Goal: Task Accomplishment & Management: Complete application form

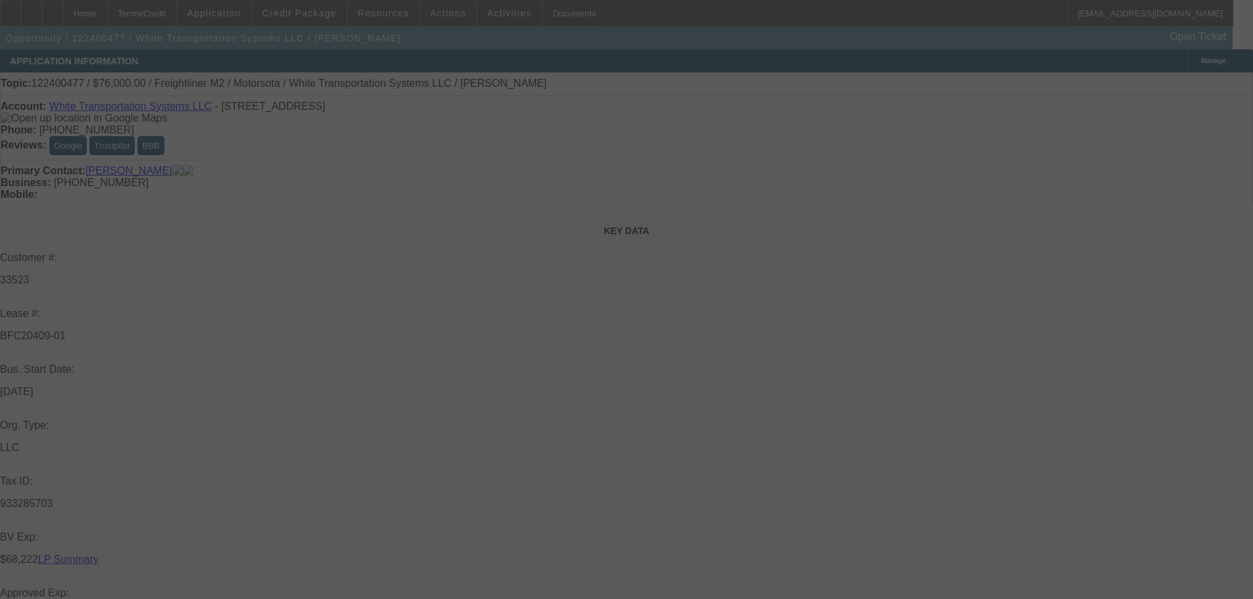
select select "0"
select select "2"
select select "0.1"
select select "4"
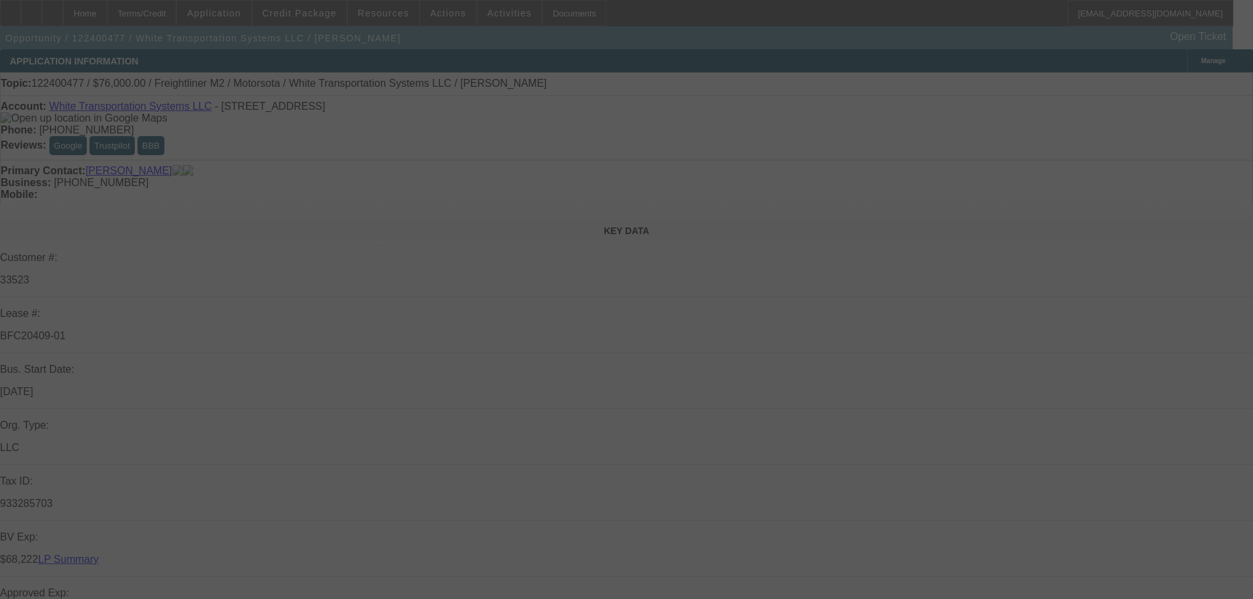
select select "0"
select select "2"
select select "0"
select select "6"
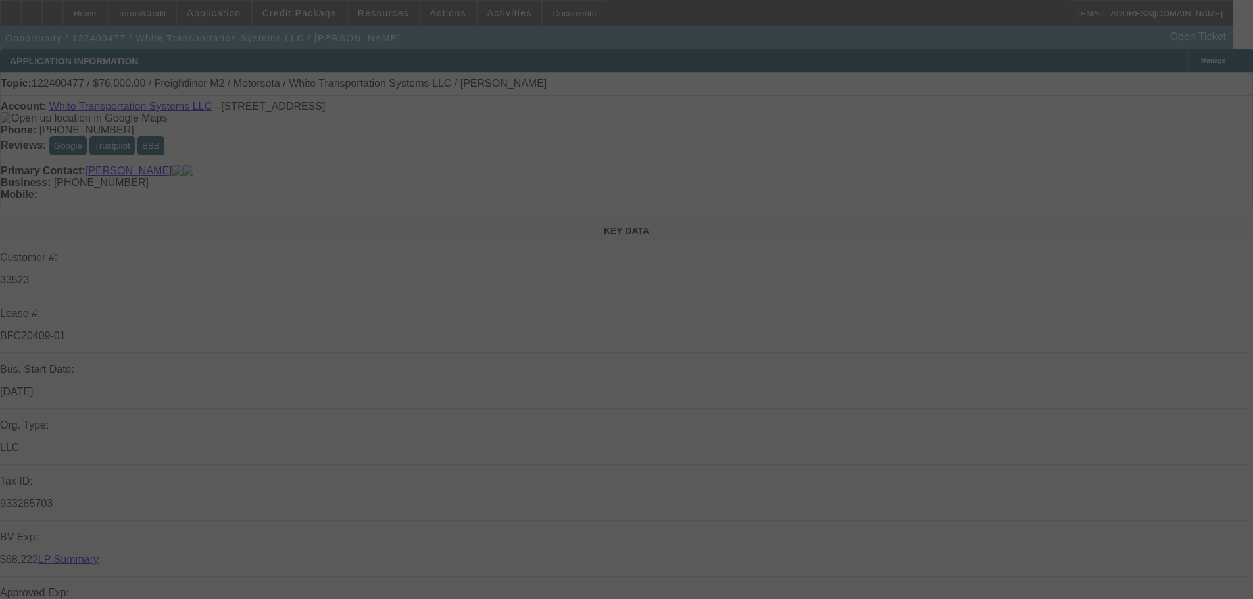
select select "0"
select select "2"
select select "0.1"
select select "4"
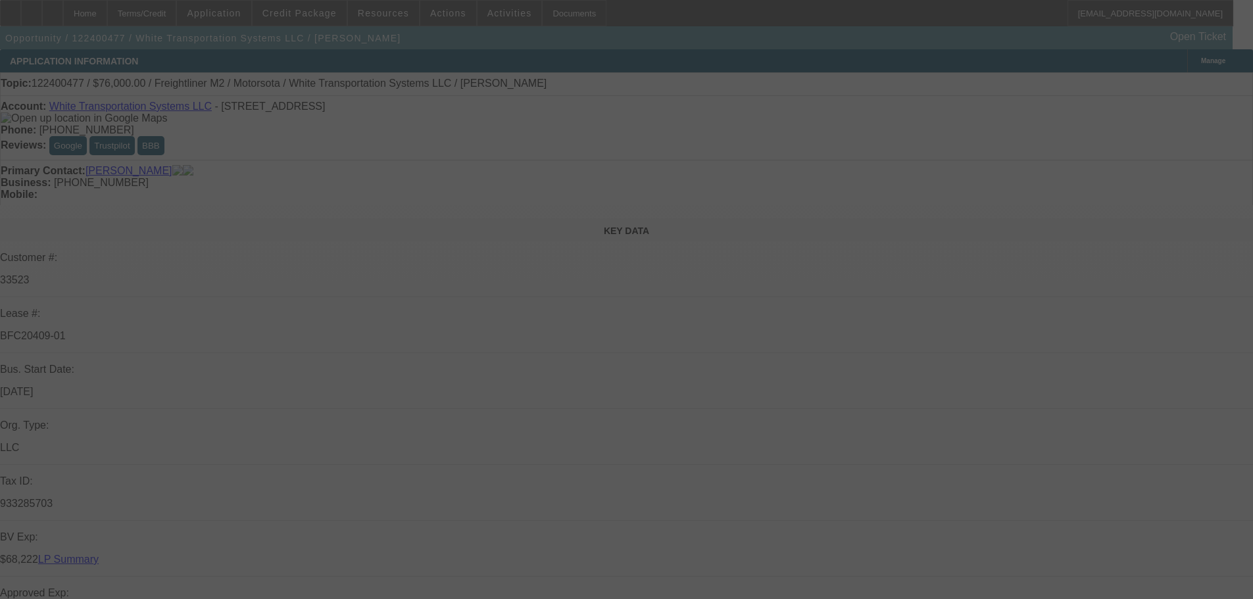
select select "0"
select select "2"
select select "0.1"
select select "4"
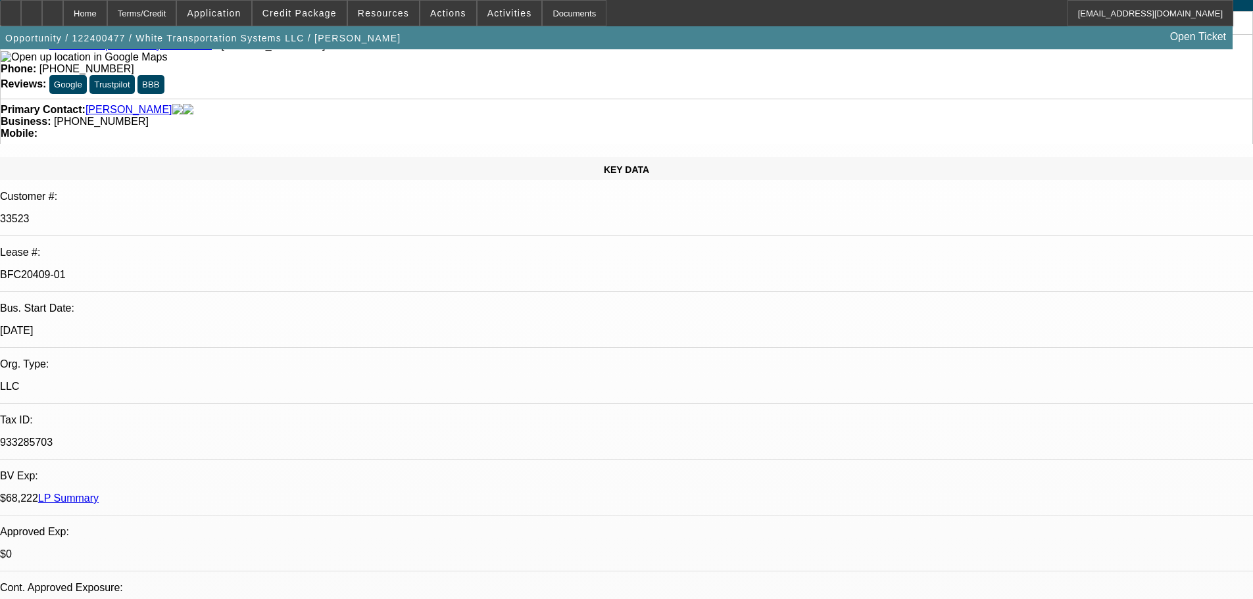
scroll to position [329, 0]
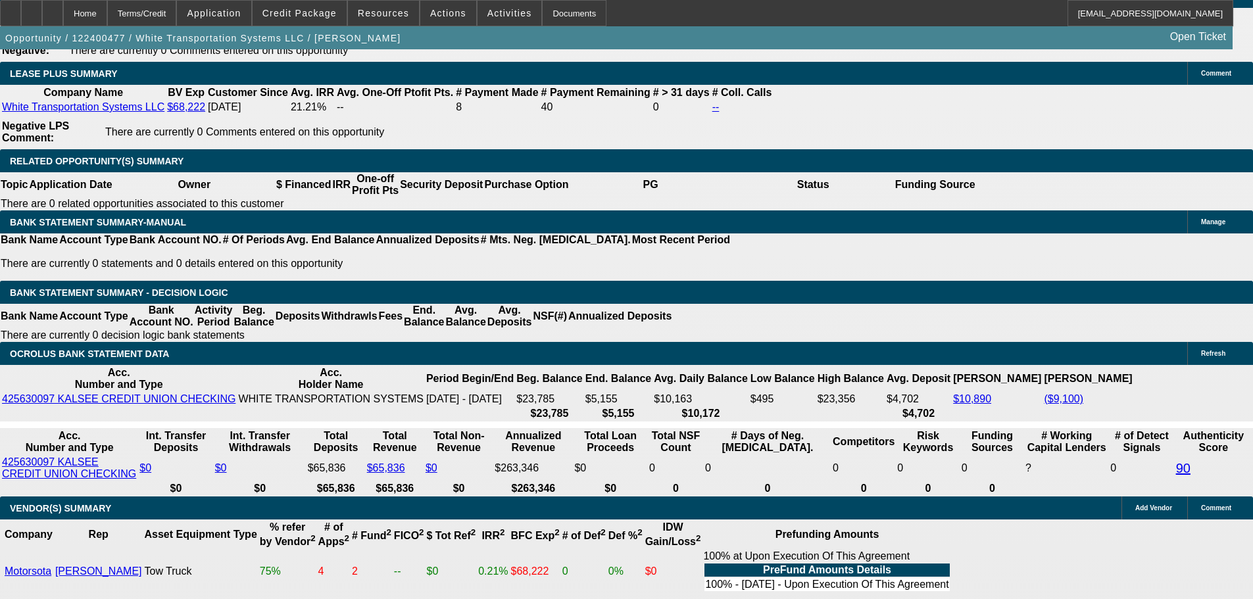
scroll to position [2236, 0]
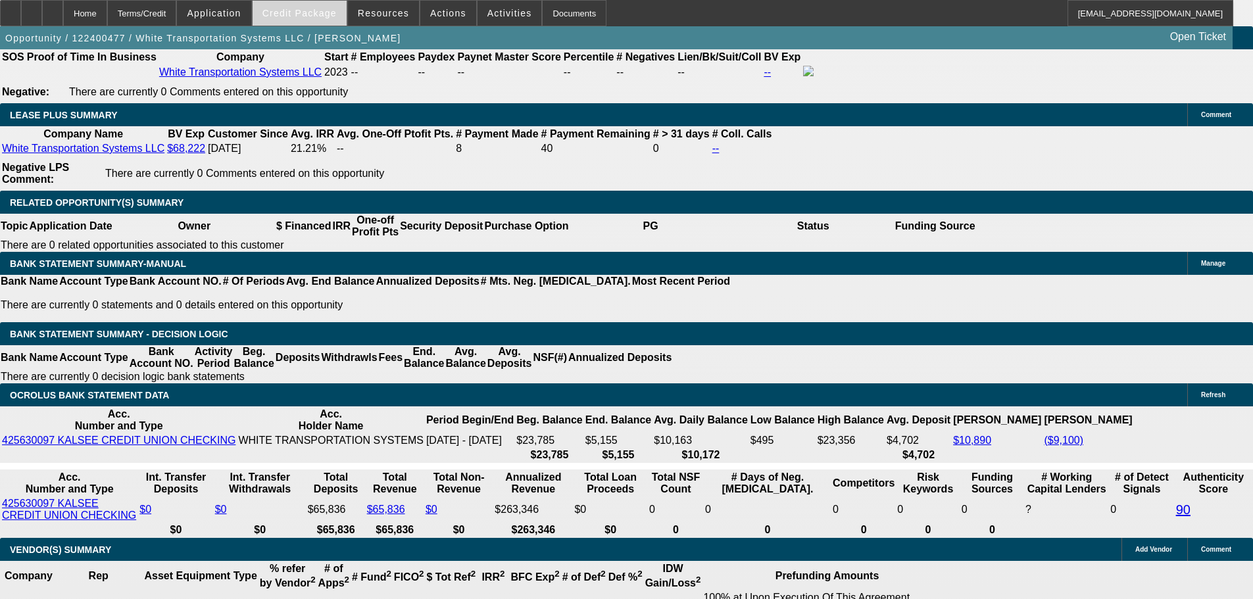
click at [321, 14] on span "Credit Package" at bounding box center [300, 13] width 74 height 11
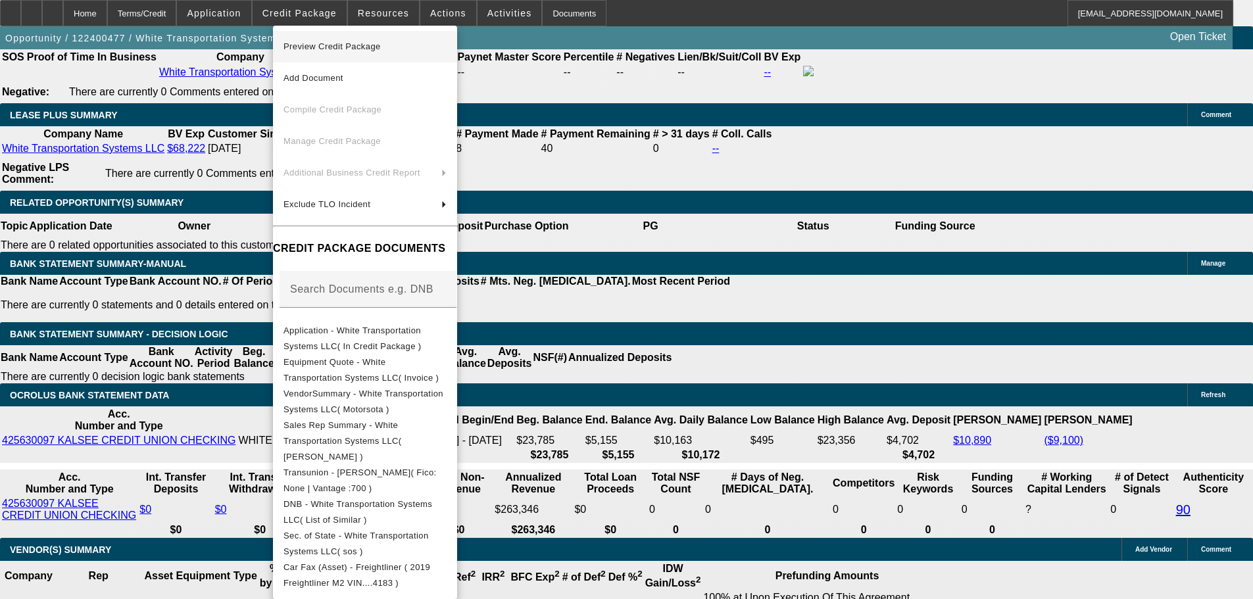
click at [335, 51] on span "Preview Credit Package" at bounding box center [365, 47] width 163 height 16
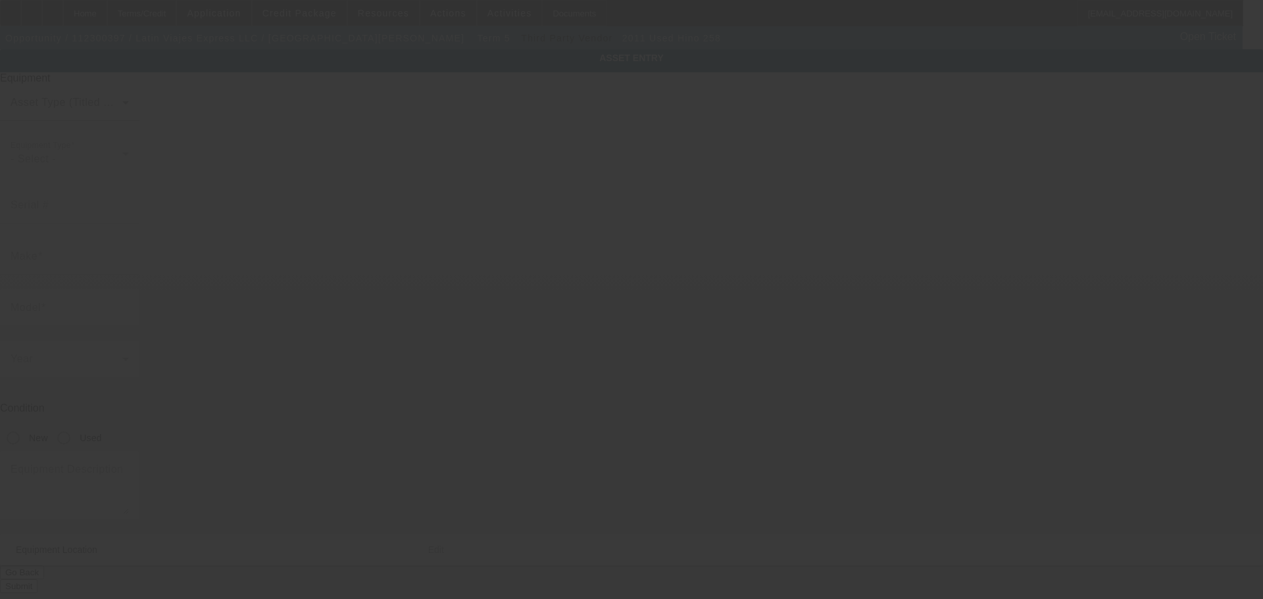
type input "5PVNJ8JP3B4S50602"
type input "Hino"
type input "258"
radio input "true"
type textarea "with"
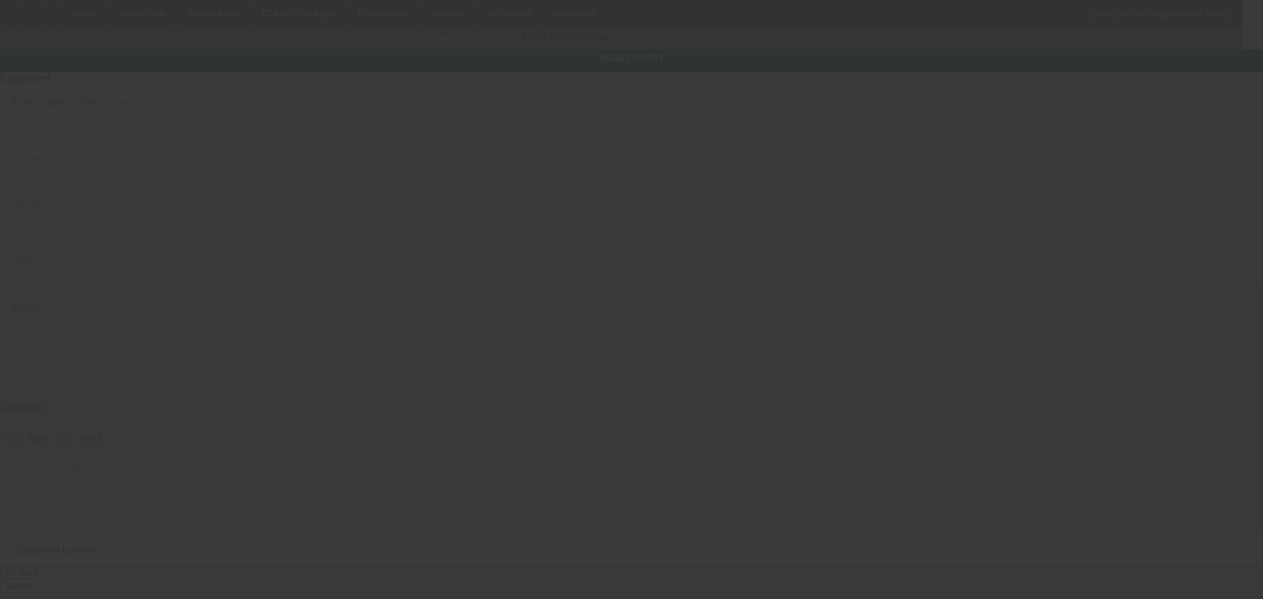
type input "1218 McPherson Ln Apt B"
type input "Norcross"
type input "30093"
type input "Gwinnett"
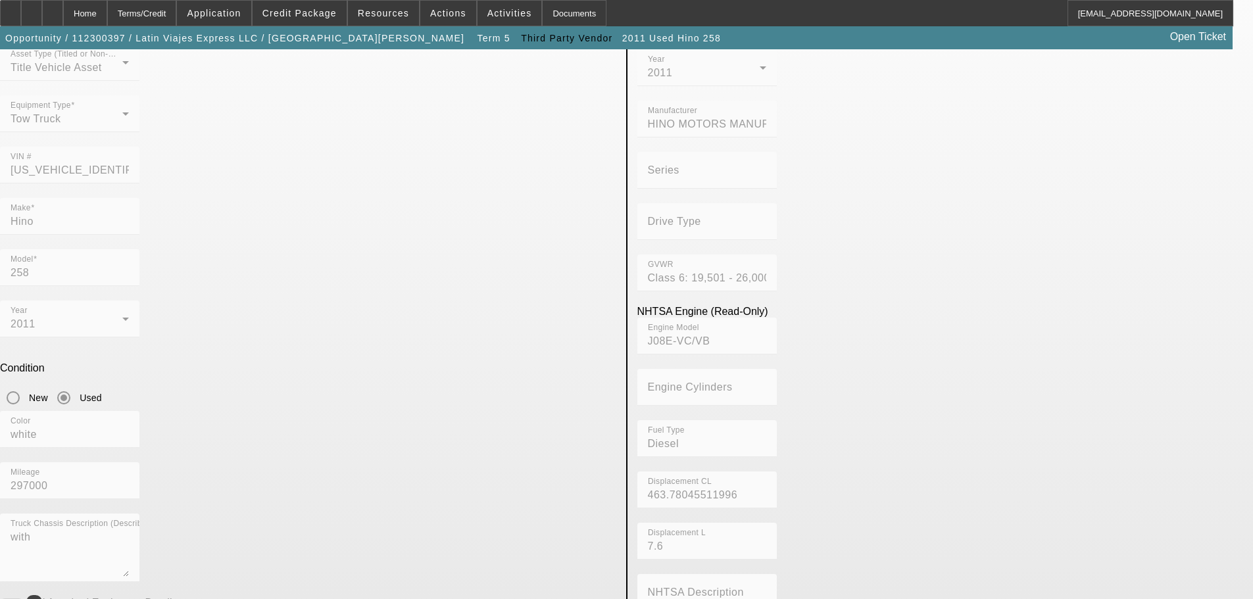
scroll to position [6, 0]
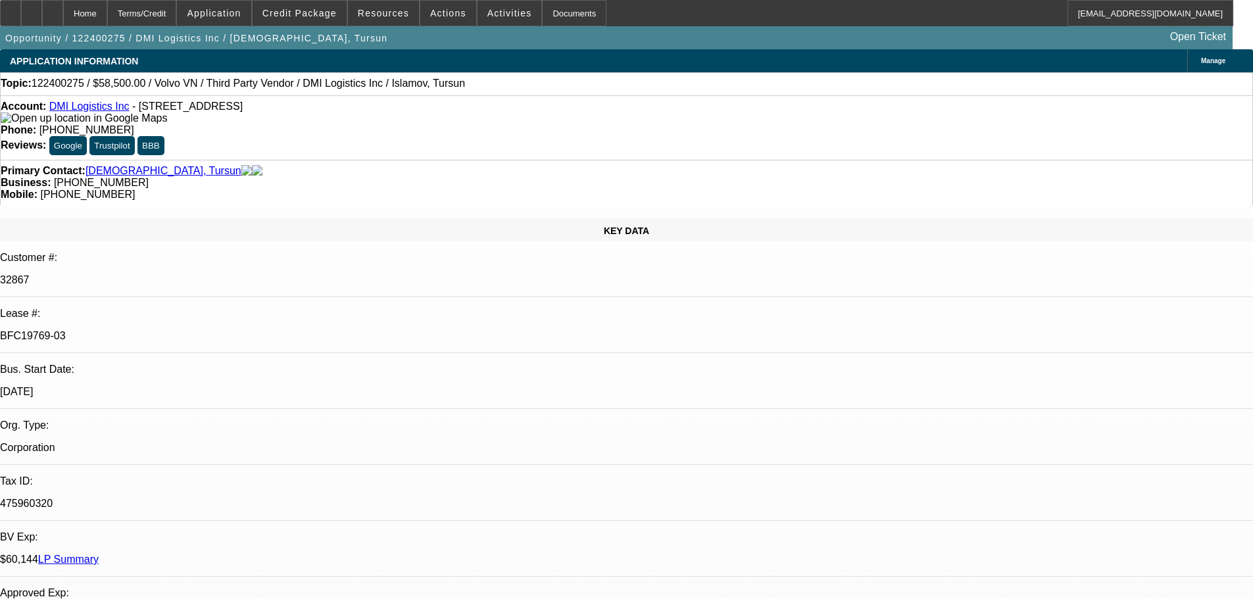
select select "0.1"
select select "2"
select select "0.1"
select select "0"
select select "2"
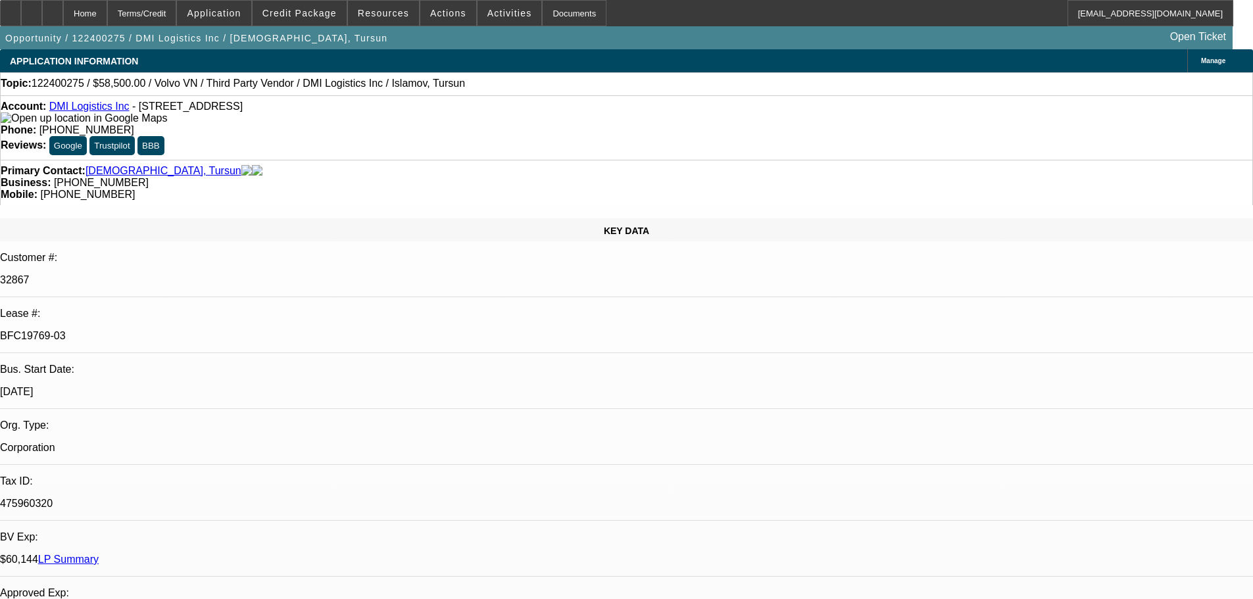
select select "0.1"
select select "0"
select select "2"
select select "0.1"
select select "0"
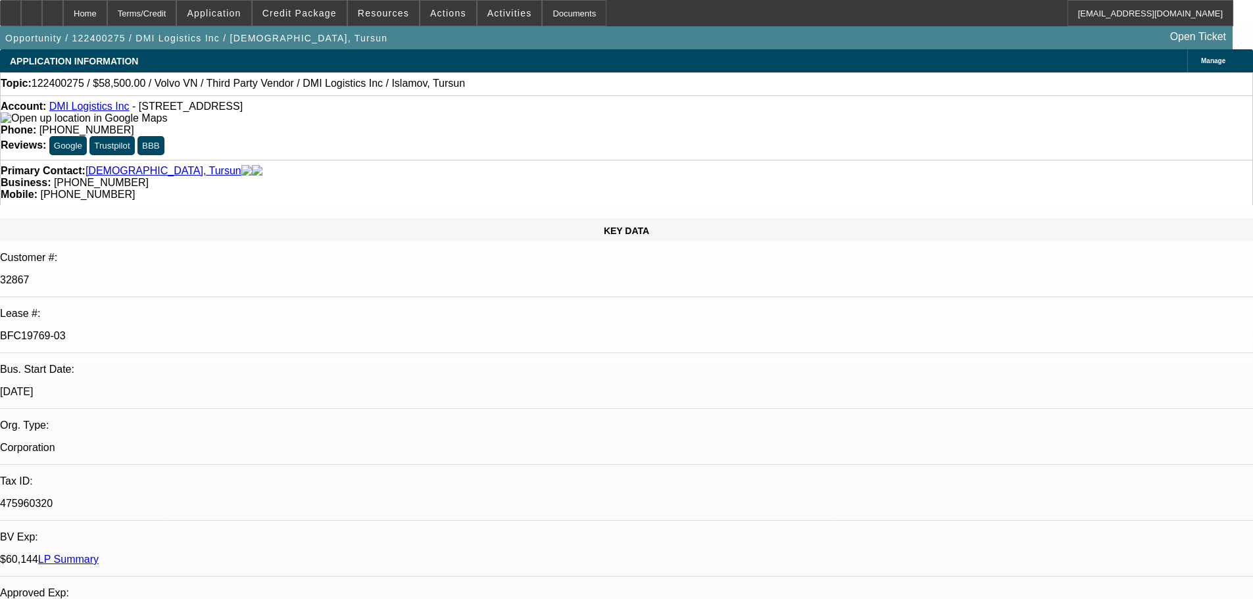
select select "0"
select select "0.1"
select select "1"
select select "2"
select select "4"
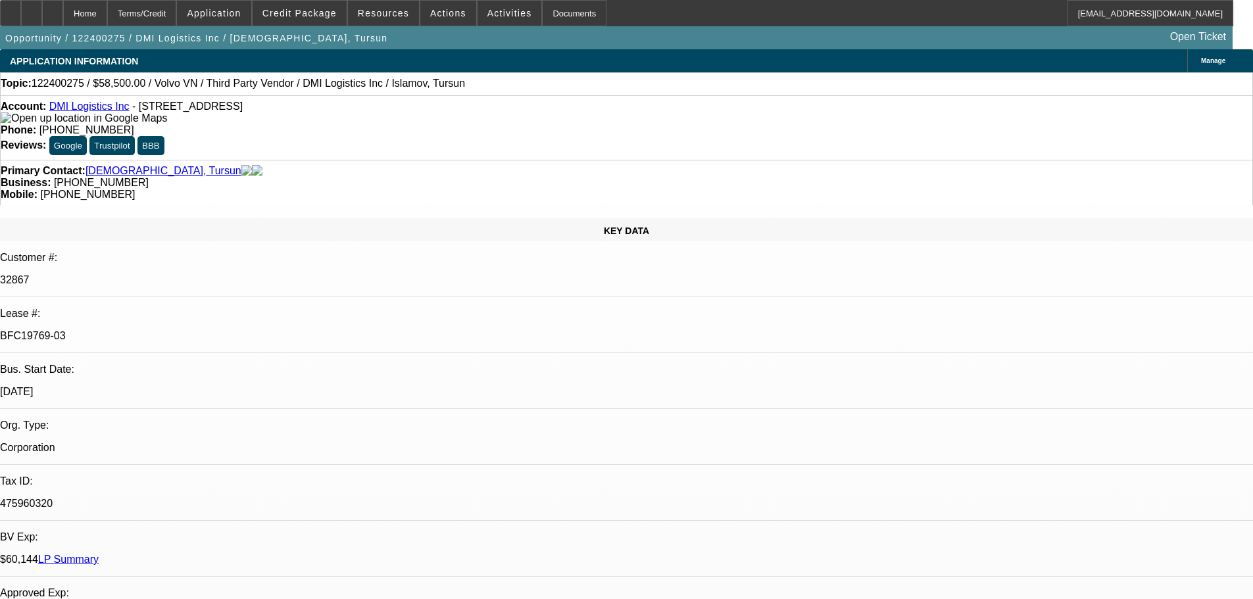
select select "1"
select select "2"
select select "4"
select select "1"
select select "2"
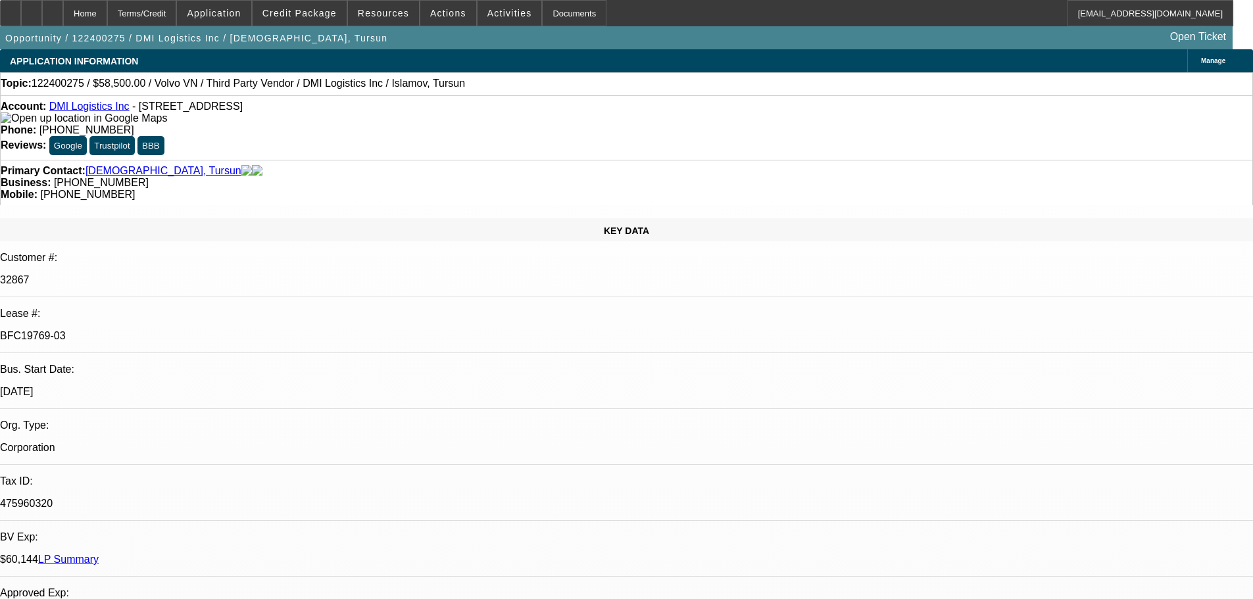
select select "4"
select select "1"
select select "4"
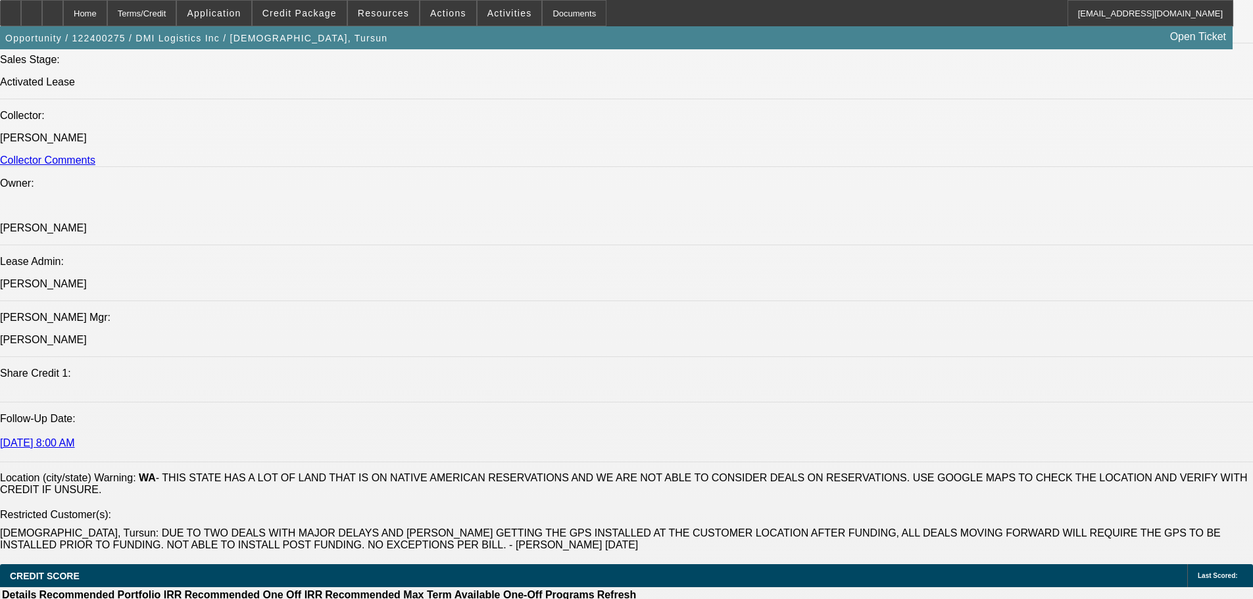
scroll to position [1711, 0]
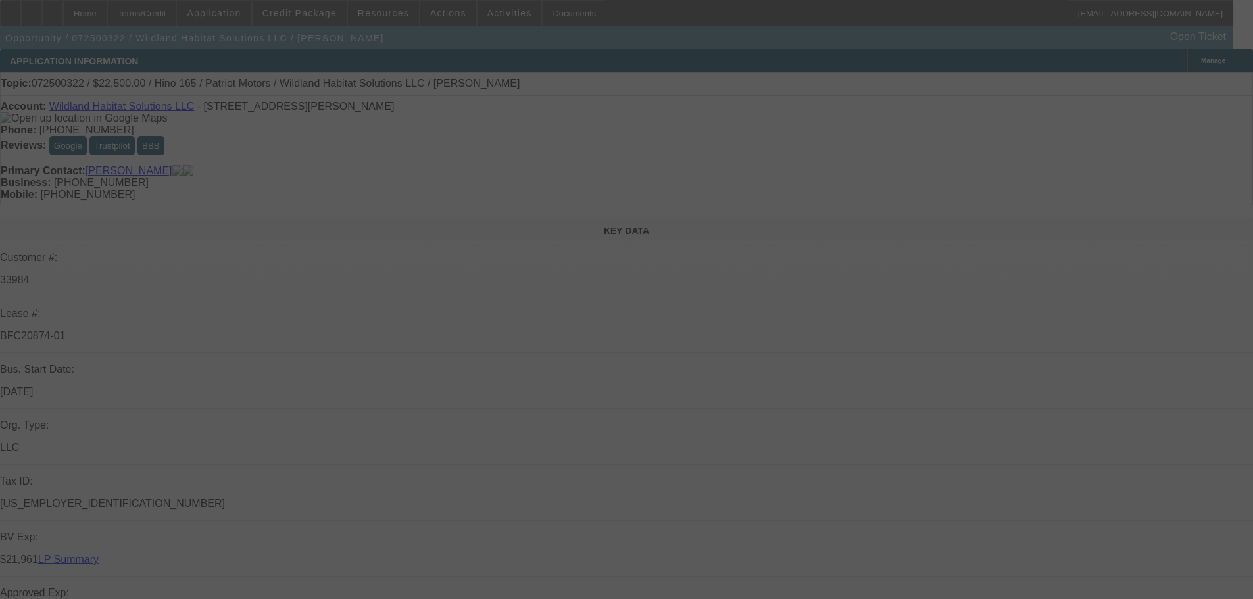
select select "0"
select select "2"
select select "0"
select select "6"
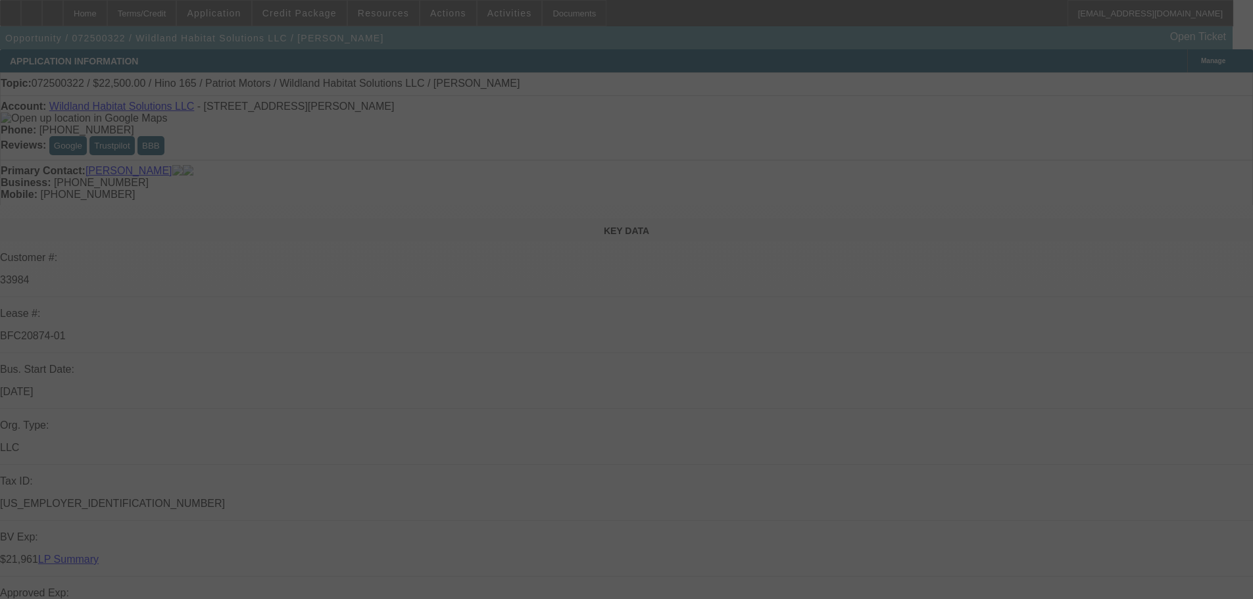
select select "0"
select select "2"
select select "0"
select select "6"
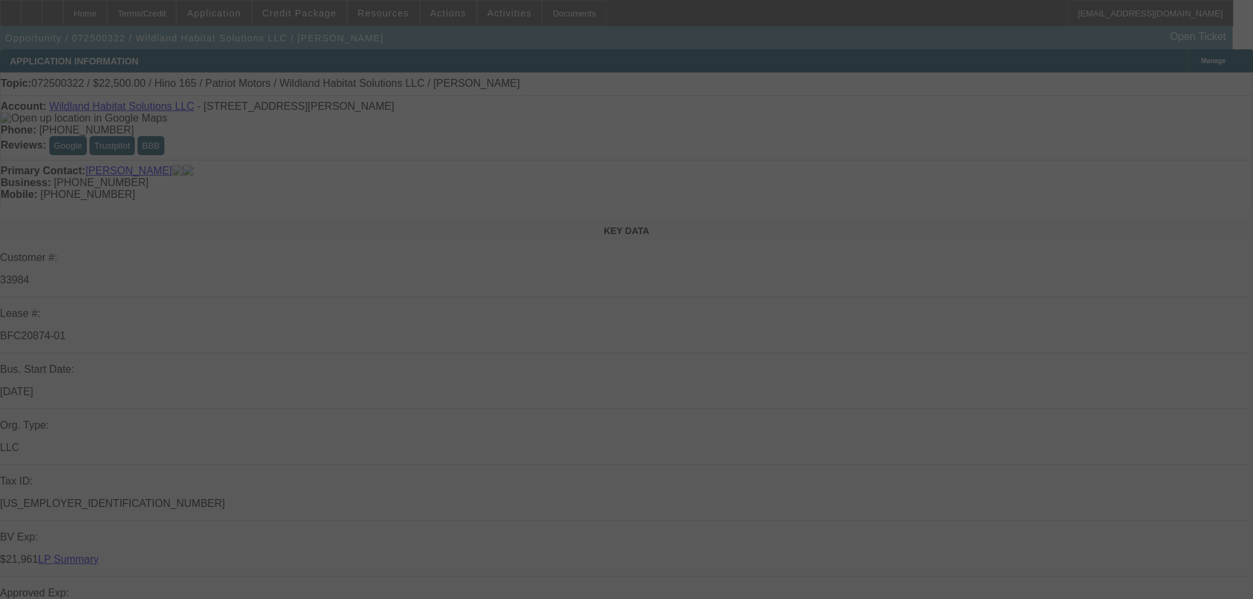
select select "0"
select select "2"
select select "0"
select select "6"
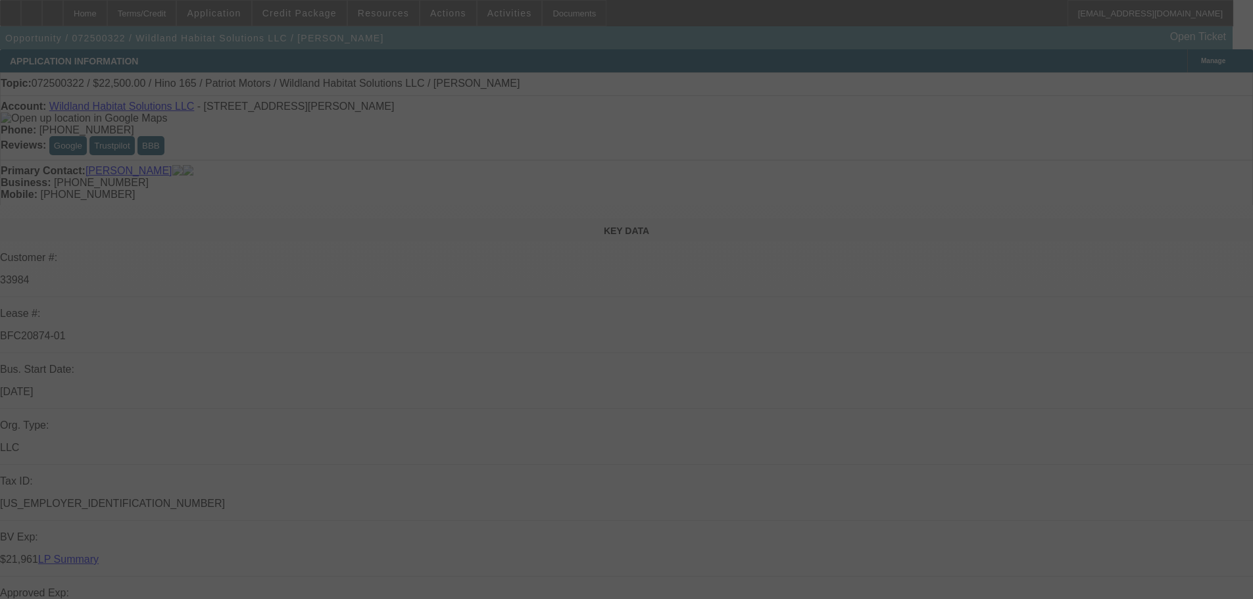
select select "0"
select select "2"
select select "0"
select select "6"
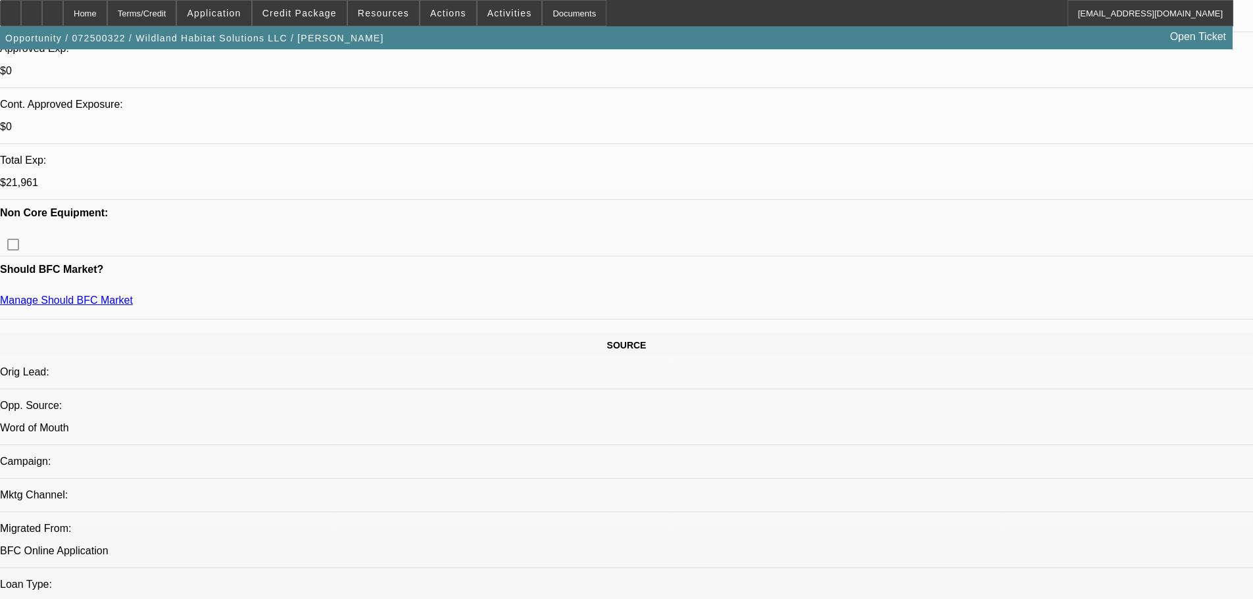
scroll to position [855, 0]
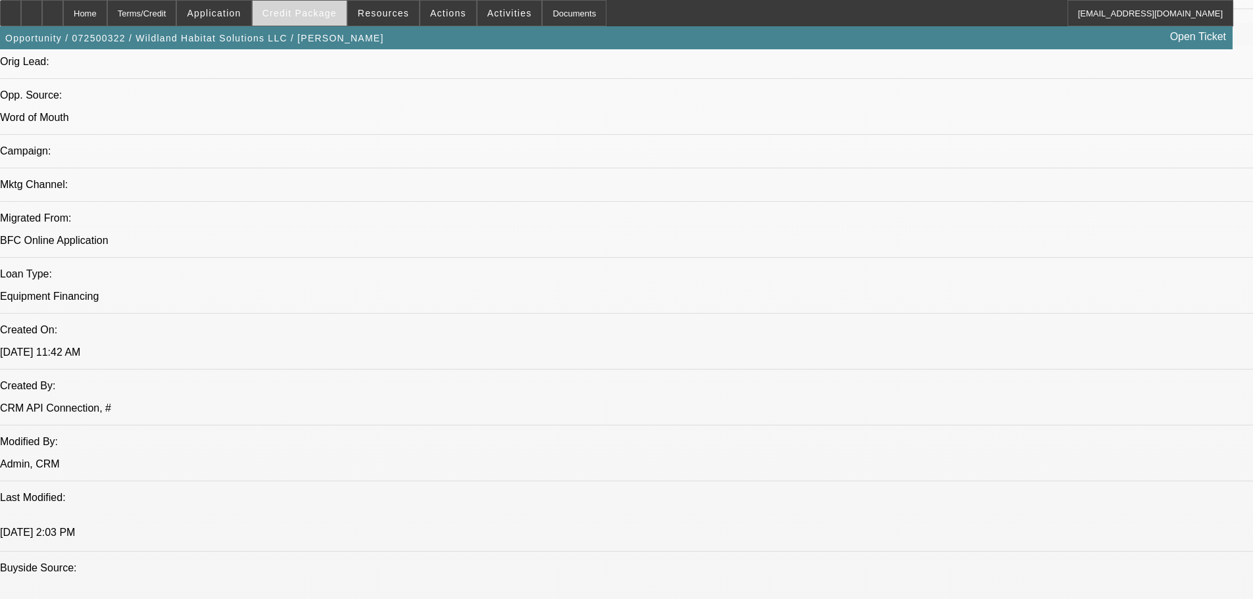
click at [315, 21] on span at bounding box center [300, 13] width 94 height 32
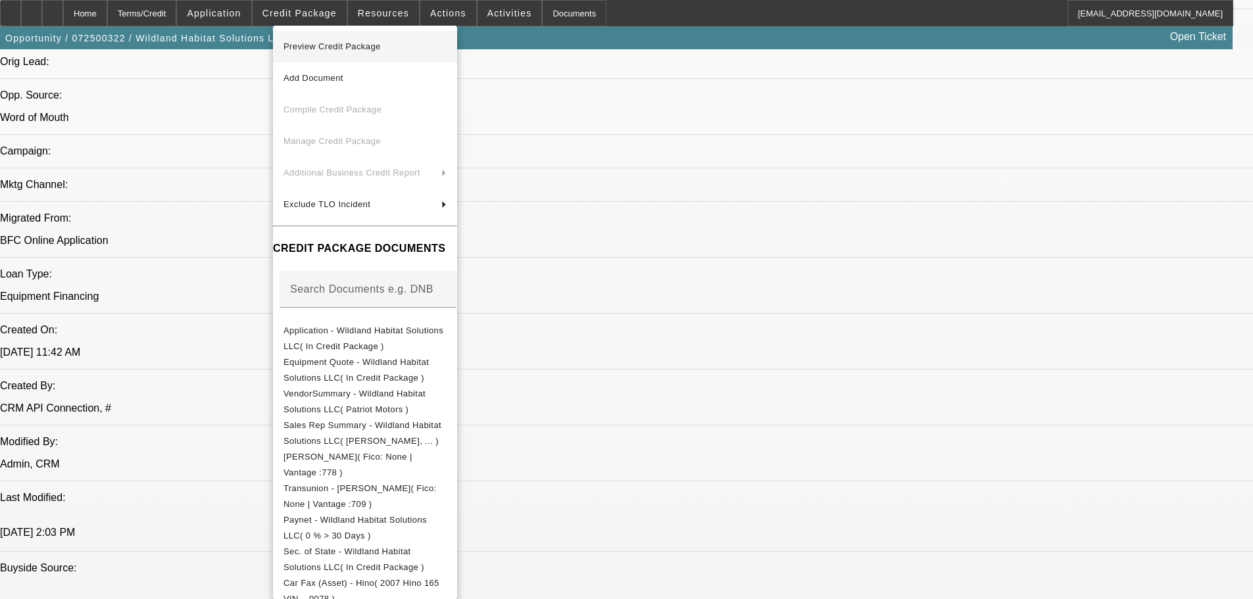
click at [307, 52] on span "Preview Credit Package" at bounding box center [365, 47] width 163 height 16
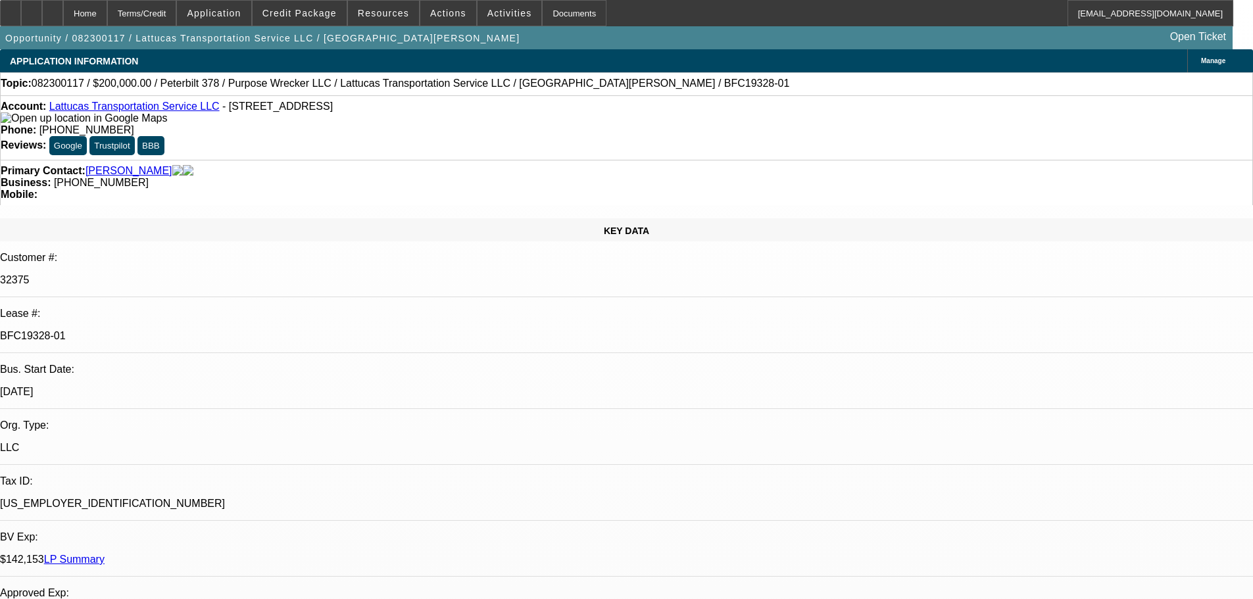
select select "0"
select select "2"
select select "0"
select select "6"
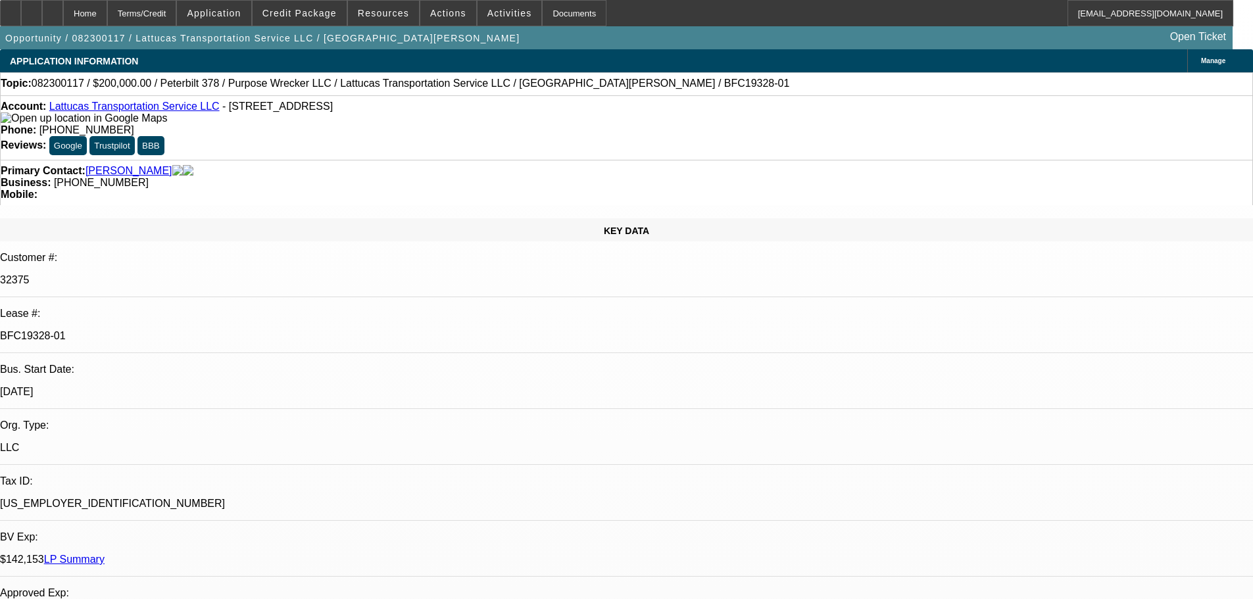
select select "0"
select select "2"
select select "0.1"
select select "4"
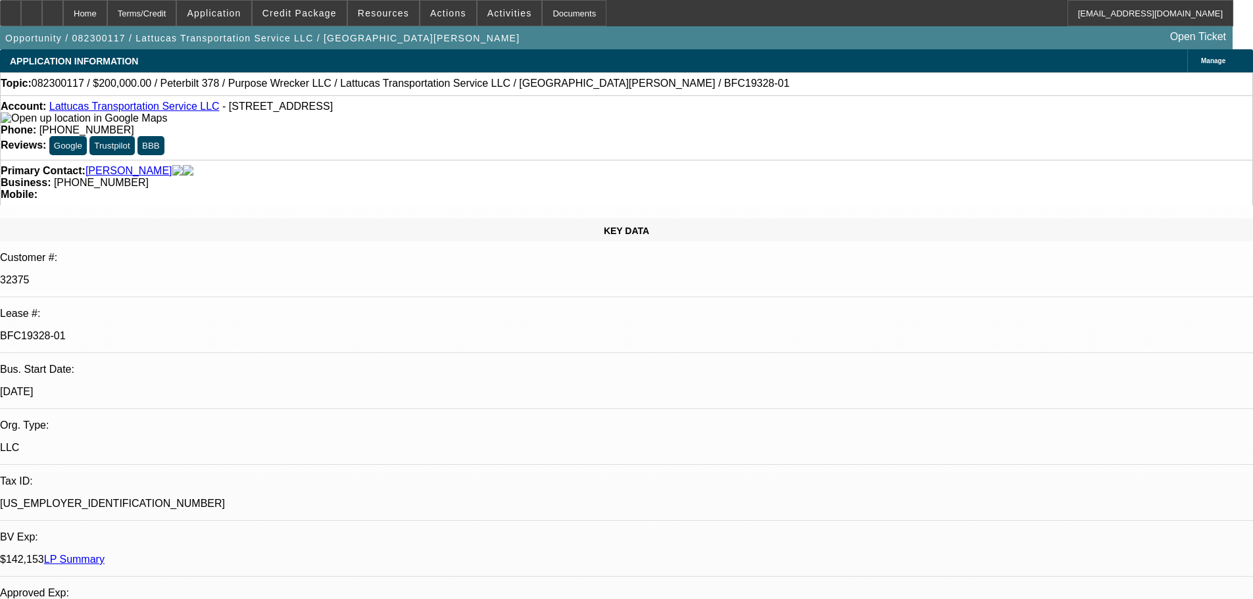
select select "0"
select select "2"
select select "0.1"
select select "4"
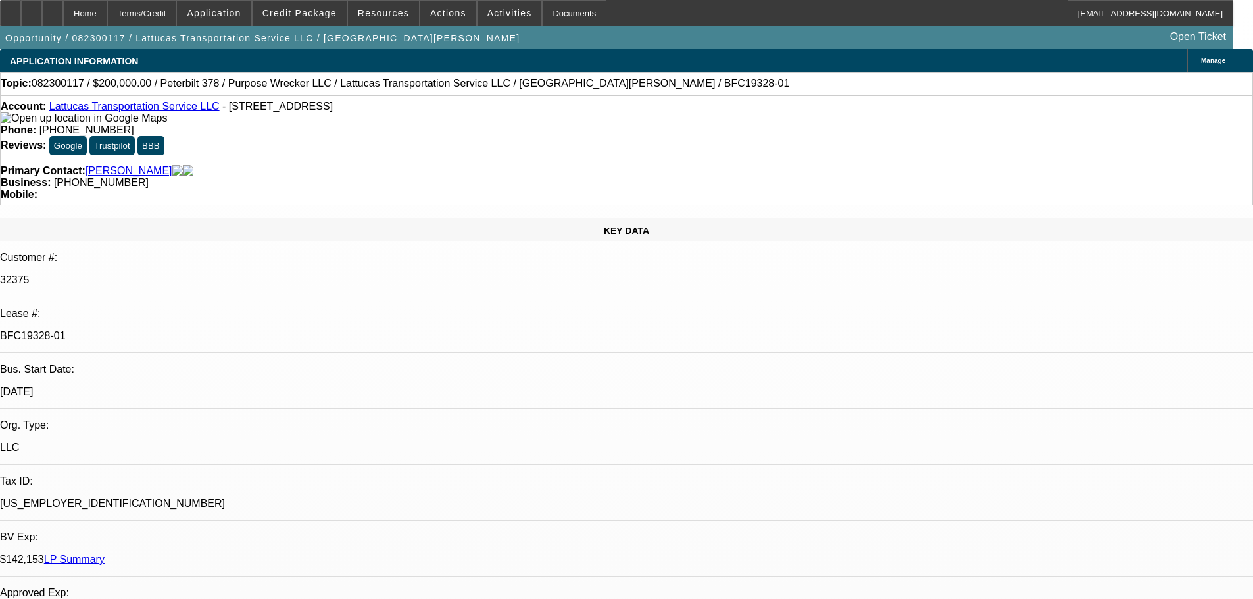
select select "0"
select select "2"
select select "0.1"
select select "4"
